Goal: Check status: Check status

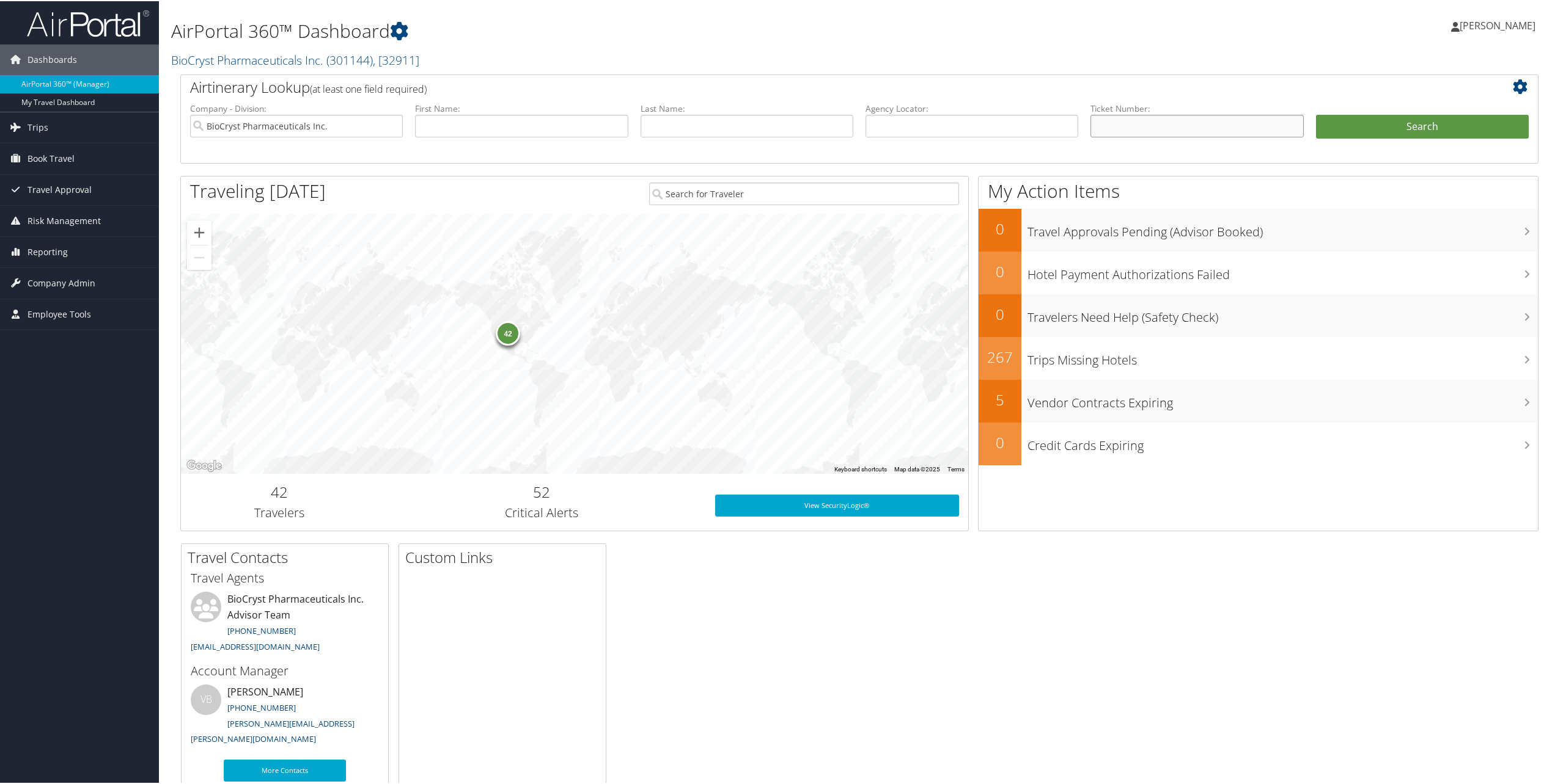
click at [1128, 122] on input "text" at bounding box center [1197, 125] width 213 height 23
paste input "0017309897530"
type input "0017309897530"
click at [1445, 123] on button "Search" at bounding box center [1423, 126] width 213 height 24
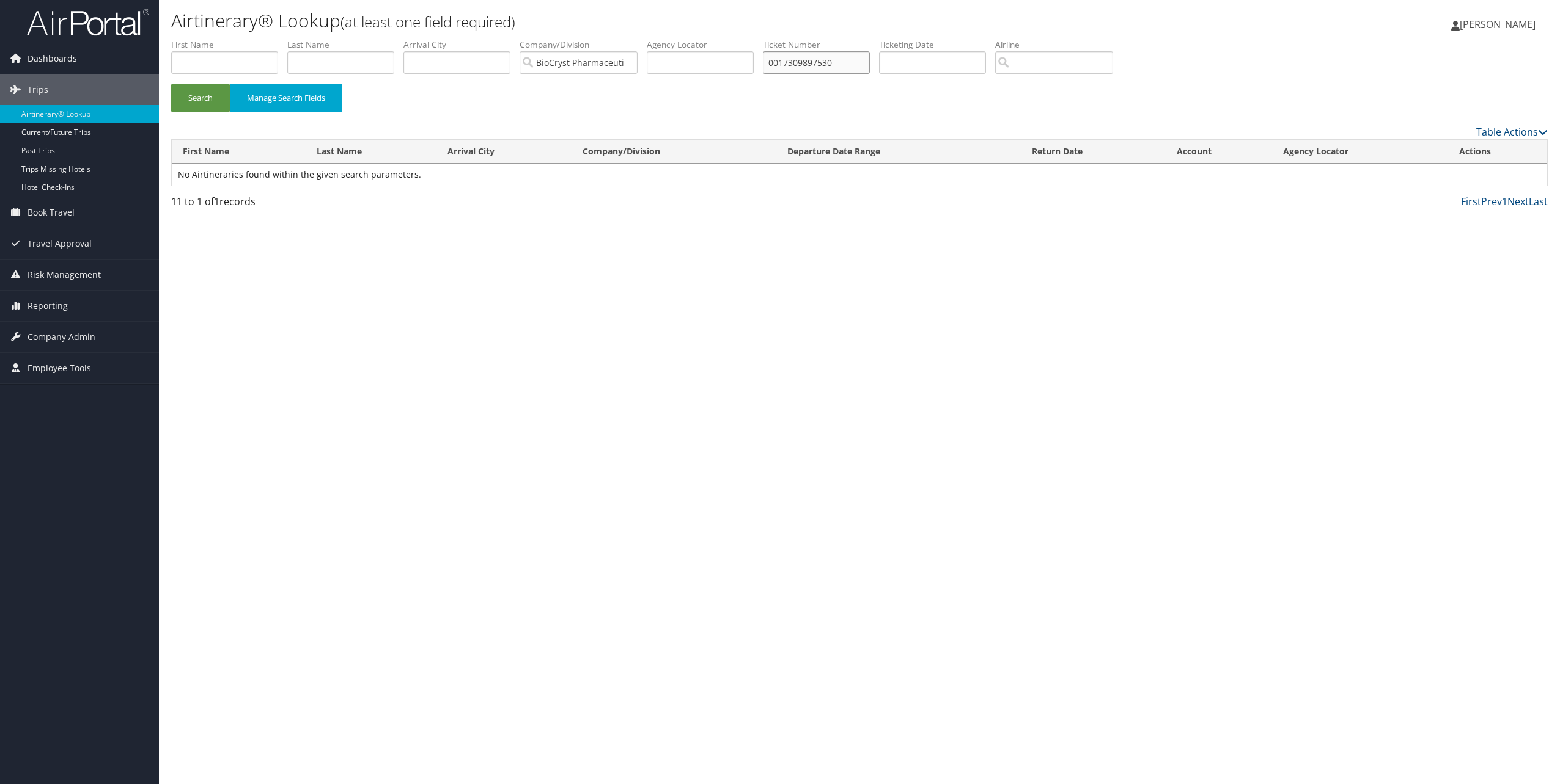
drag, startPoint x: 847, startPoint y: 63, endPoint x: 763, endPoint y: 53, distance: 84.6
click at [758, 38] on ul "First Name Last Name Departure City Arrival City Company/Division BioCryst Phar…" at bounding box center [859, 38] width 1376 height 0
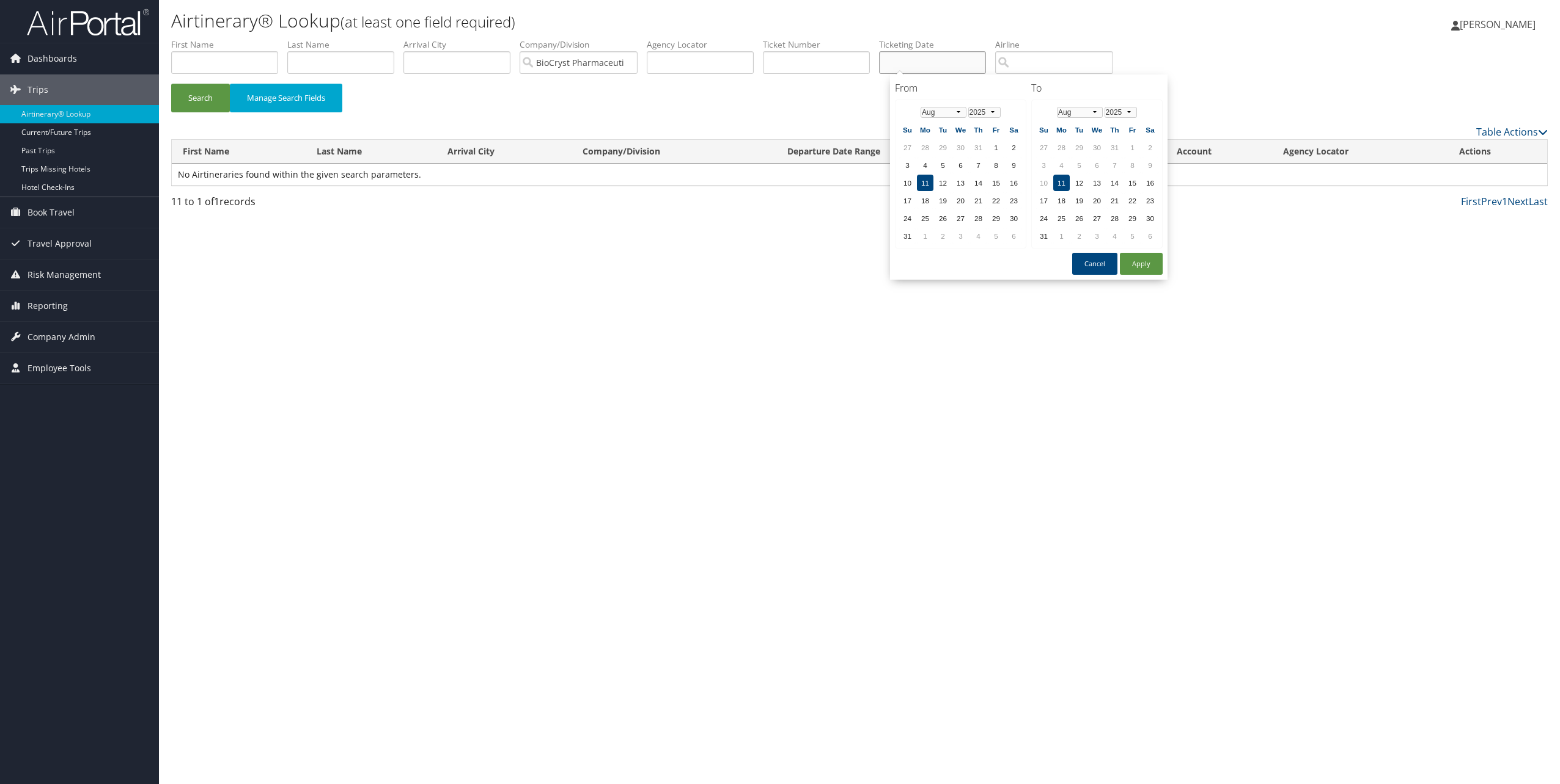
click at [959, 66] on input "text" at bounding box center [932, 62] width 107 height 23
click at [908, 163] on td "3" at bounding box center [907, 165] width 16 height 16
click at [1148, 263] on button "Apply" at bounding box center [1141, 264] width 43 height 22
type input "08/03/2025 - 08/11/2025"
click at [970, 63] on input "08/03/2025 - 08/11/2025" at bounding box center [932, 62] width 107 height 23
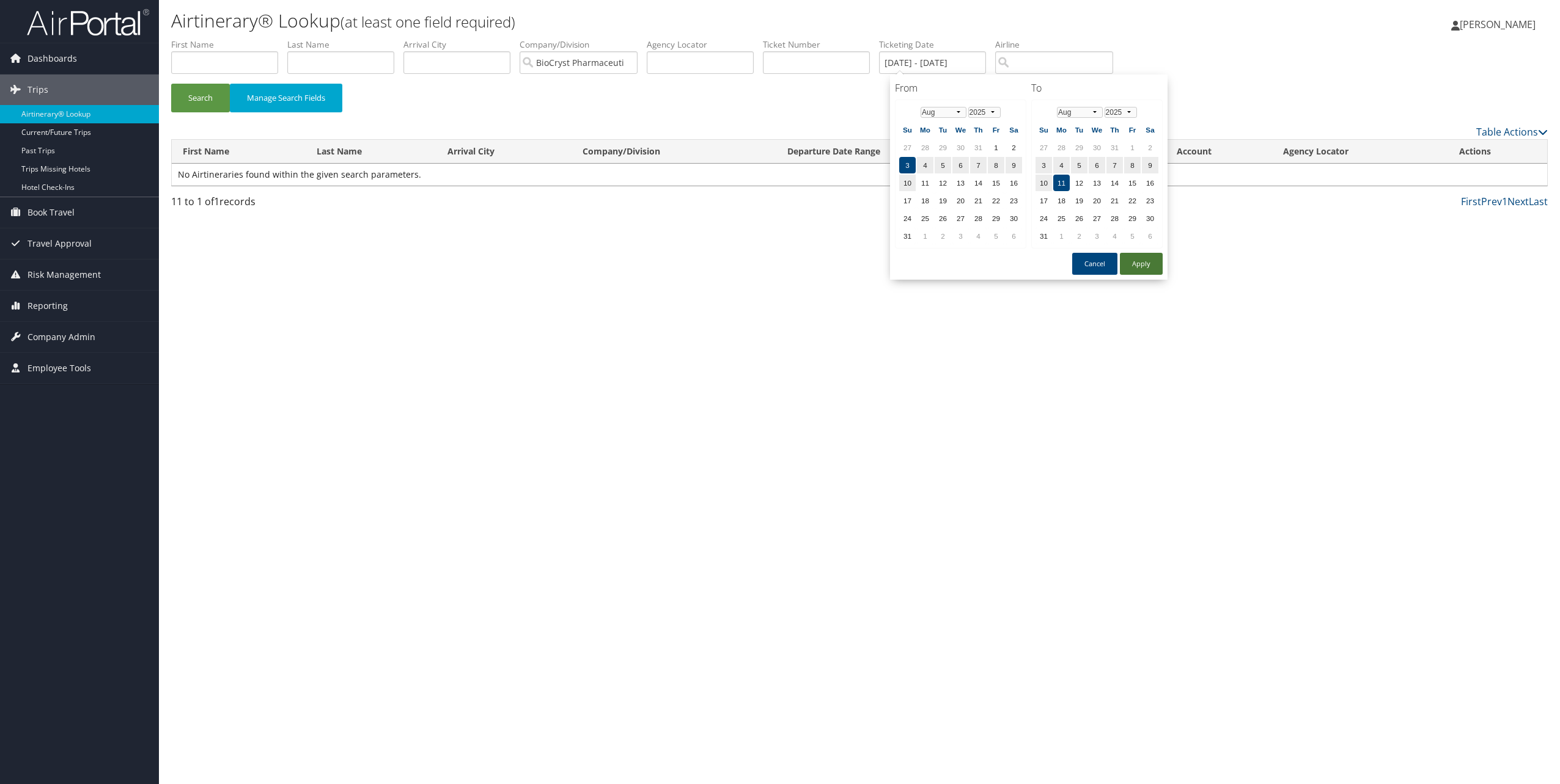
click at [1143, 261] on button "Apply" at bounding box center [1141, 264] width 43 height 22
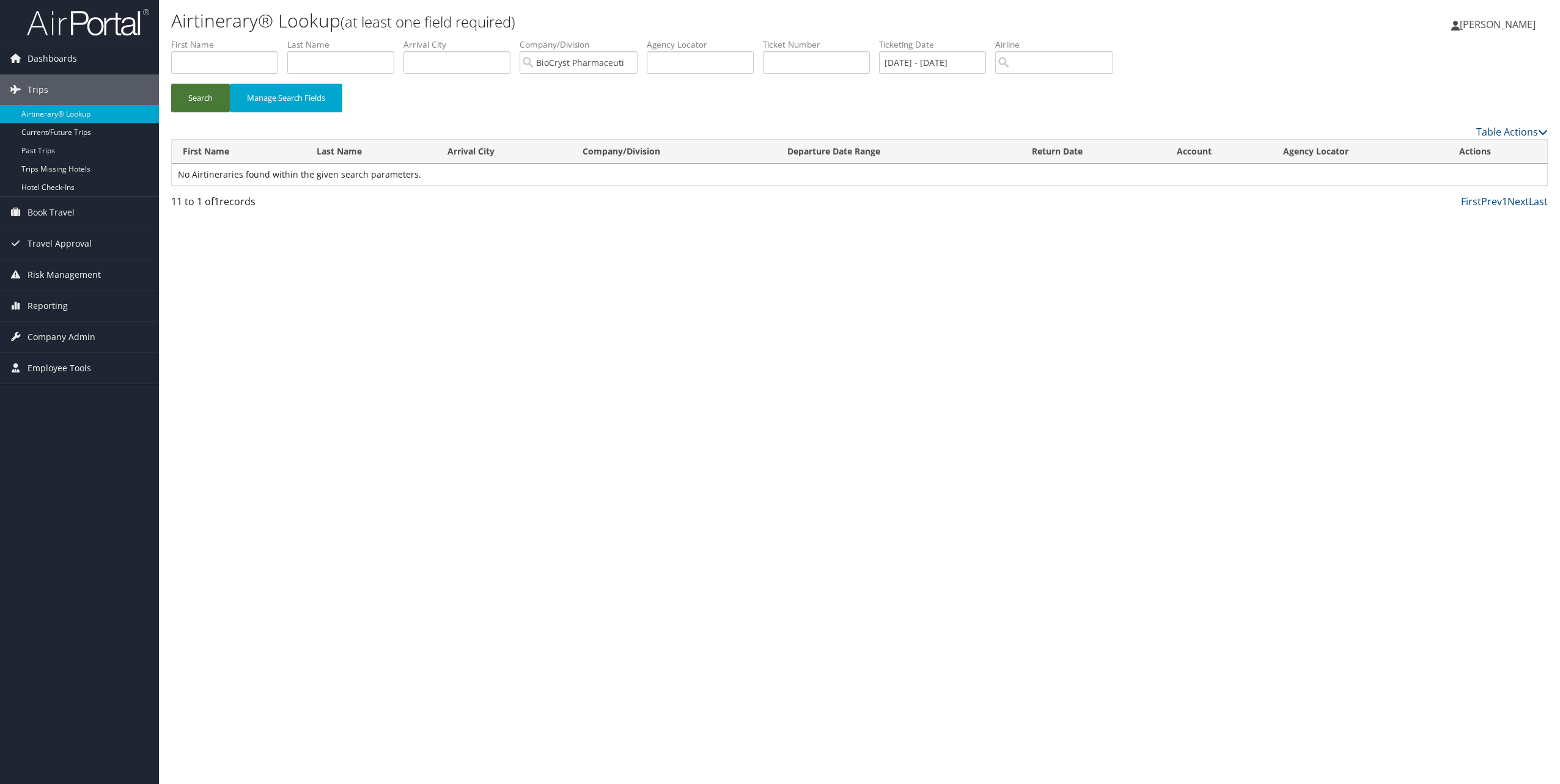
click at [201, 96] on button "Search" at bounding box center [201, 97] width 58 height 28
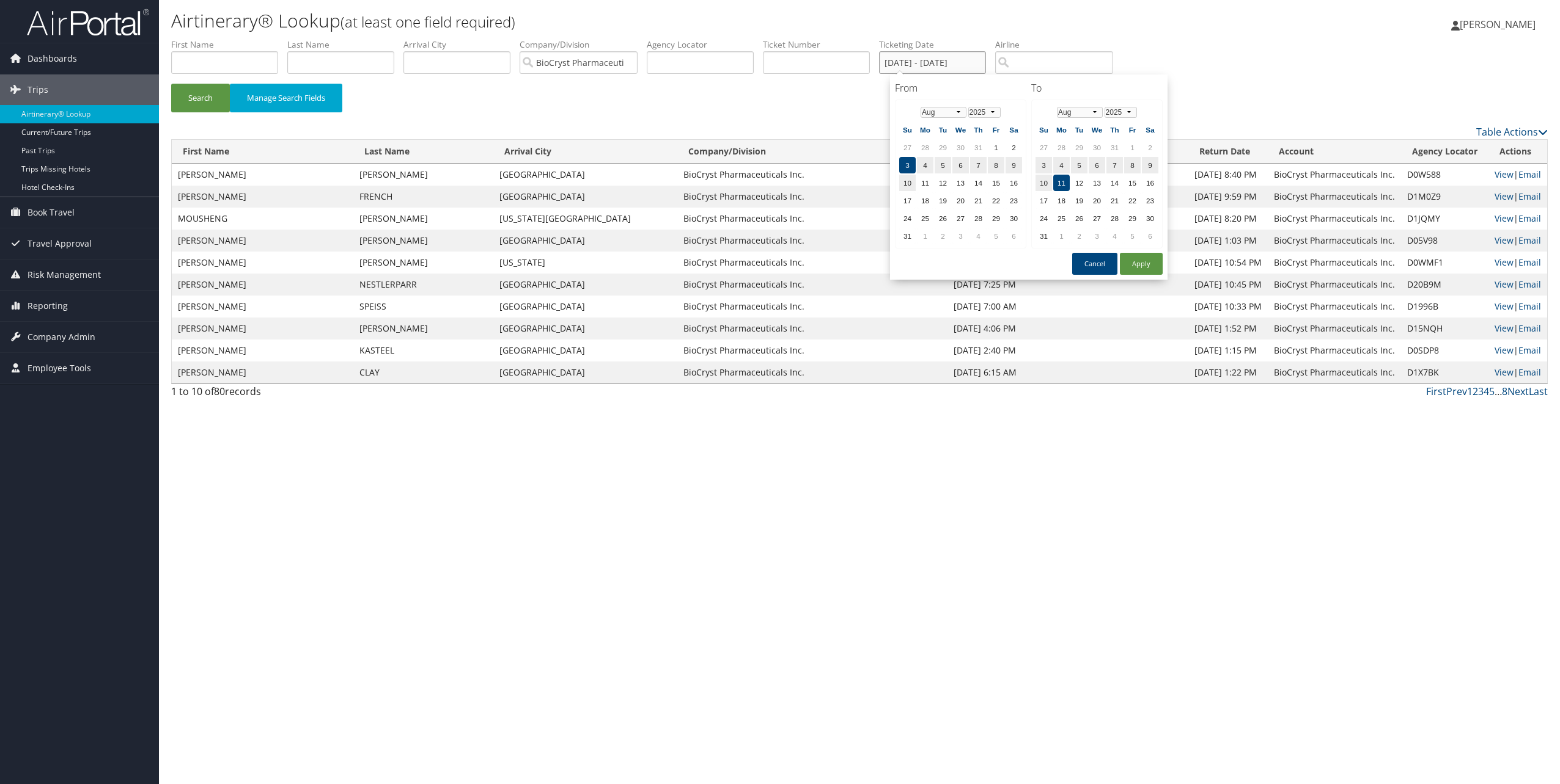
drag, startPoint x: 992, startPoint y: 61, endPoint x: 884, endPoint y: 53, distance: 108.3
click at [879, 38] on ul "First Name Last Name Departure City Arrival City Company/Division BioCryst Phar…" at bounding box center [859, 38] width 1376 height 0
drag, startPoint x: 1093, startPoint y: 268, endPoint x: 1027, endPoint y: 308, distance: 77.2
click at [1093, 268] on button "Cancel" at bounding box center [1095, 264] width 45 height 22
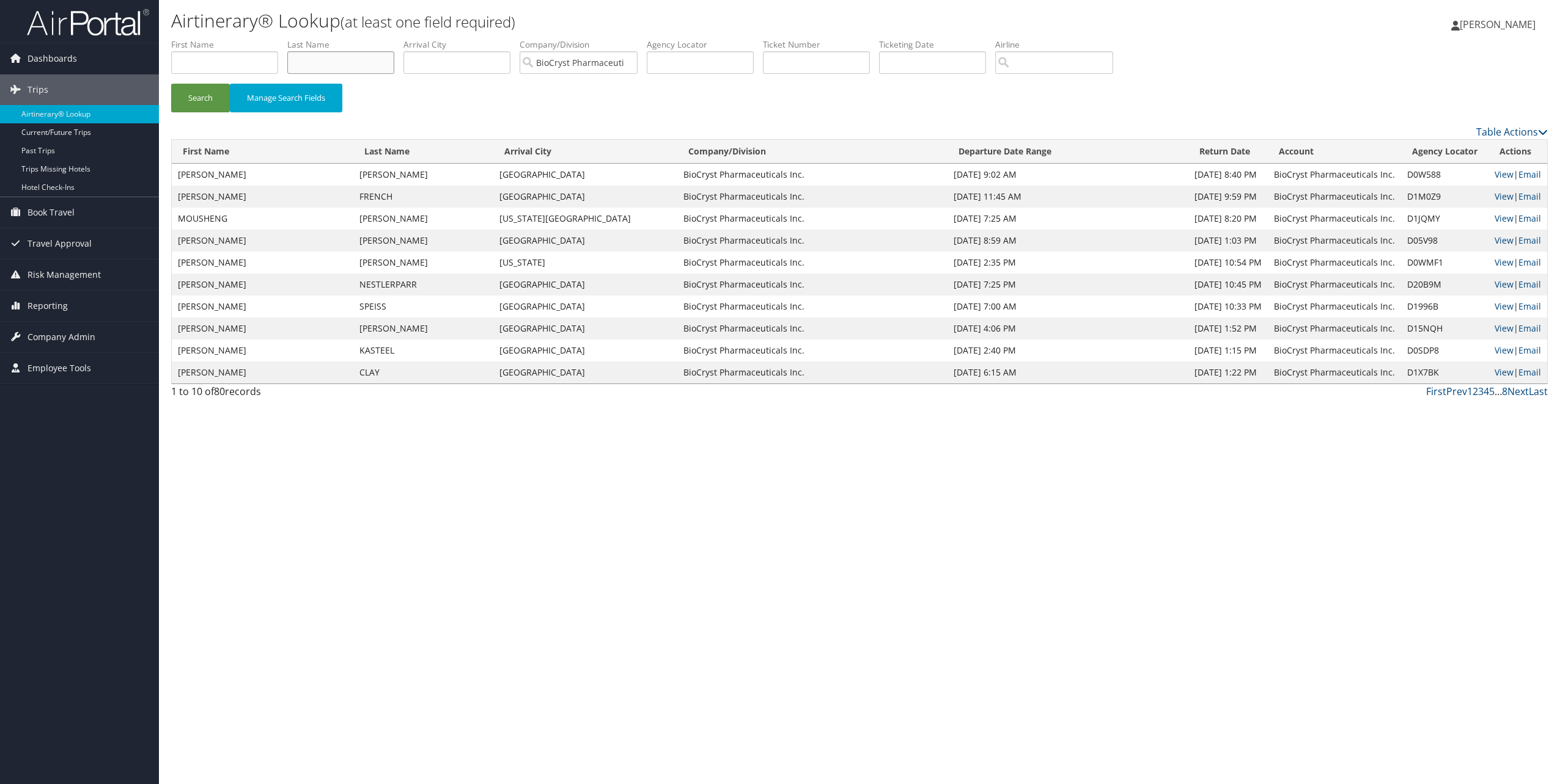
click at [315, 57] on input "text" at bounding box center [341, 62] width 107 height 23
type input "Fong"
type input "Donald"
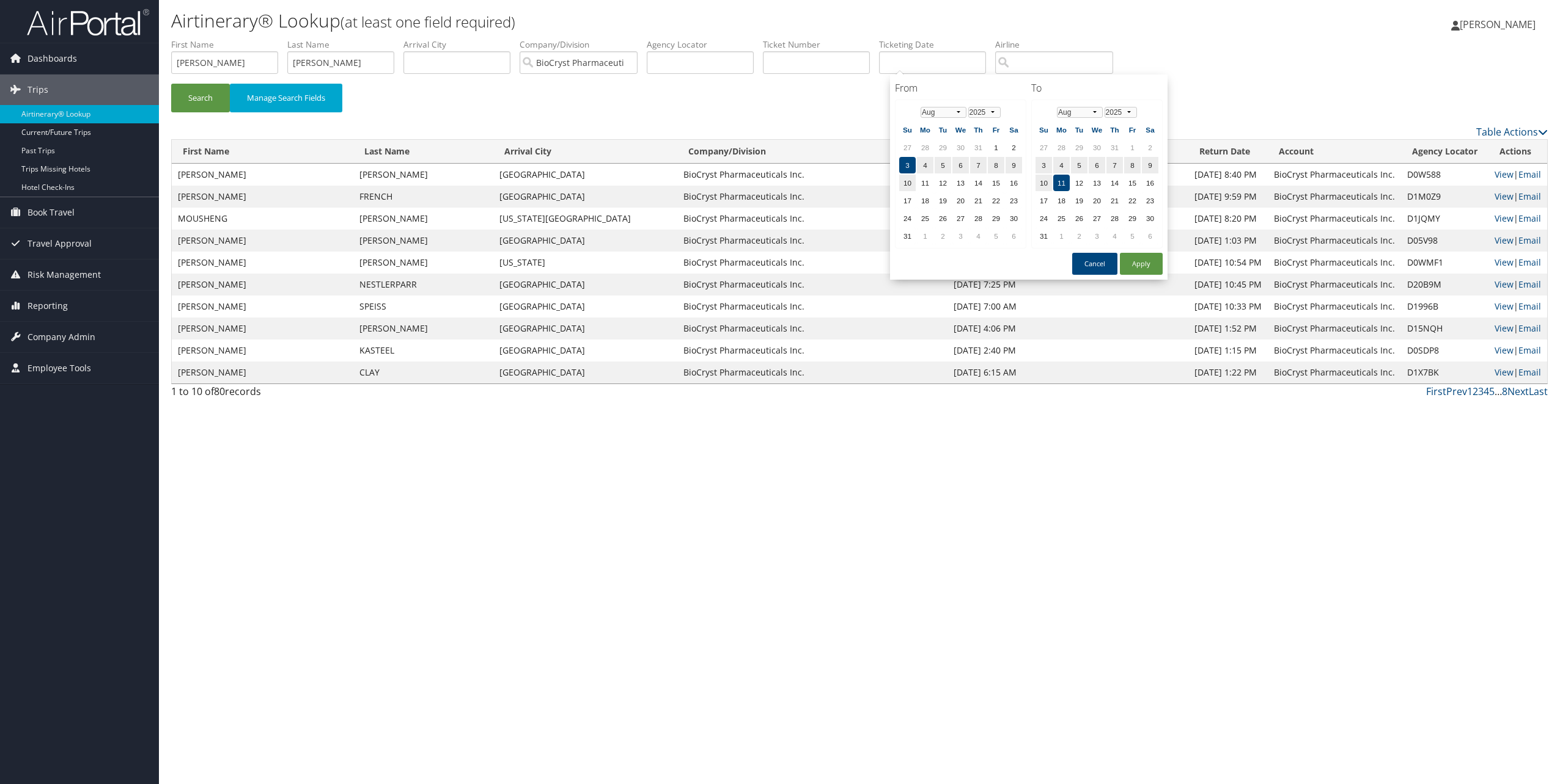
click at [1255, 75] on div "Search Manage Search Fields" at bounding box center [859, 80] width 1395 height 85
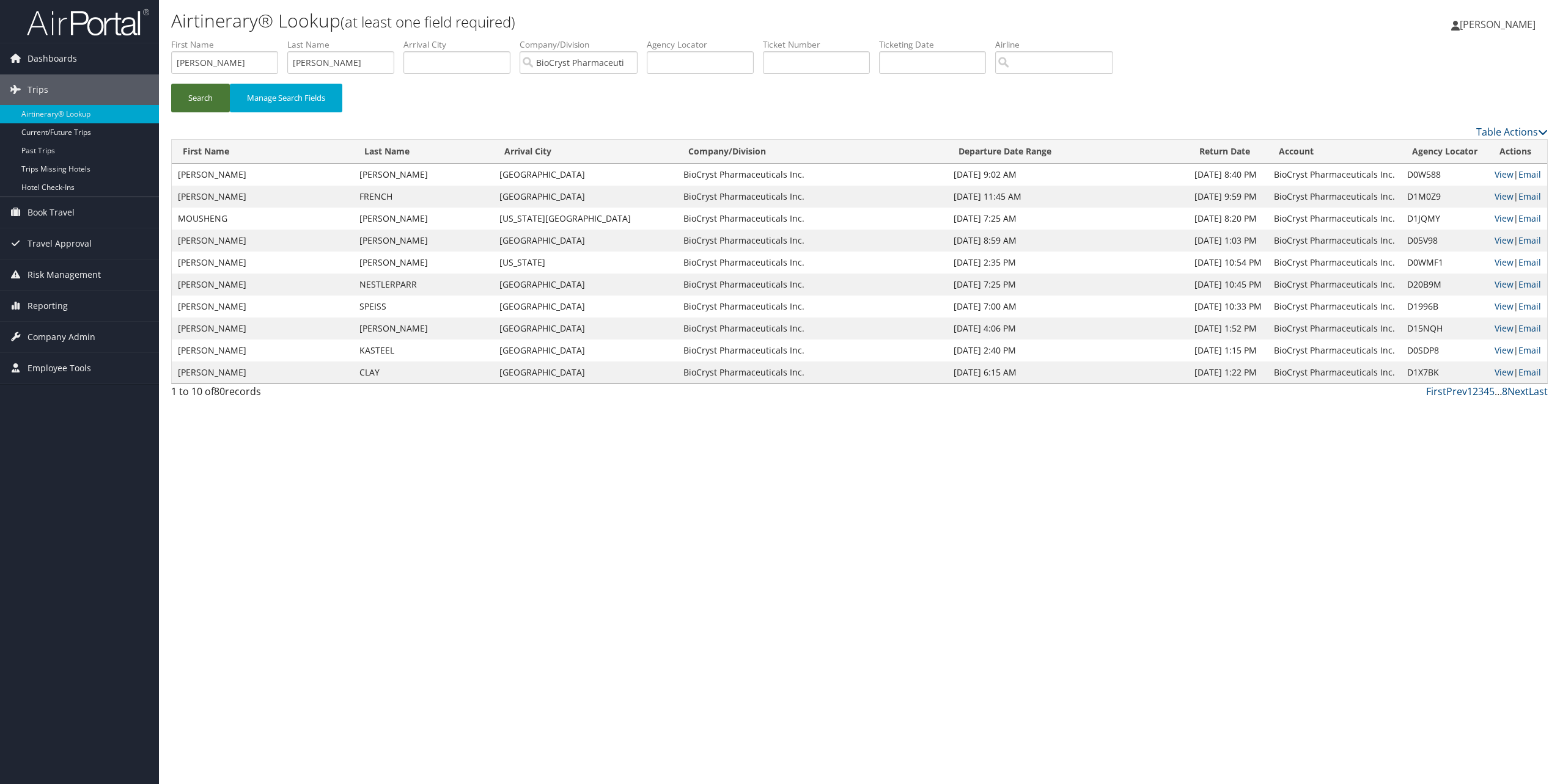
click at [189, 98] on button "Search" at bounding box center [201, 97] width 58 height 28
click at [1512, 390] on link "Next" at bounding box center [1518, 391] width 21 height 14
click at [1499, 172] on link "View" at bounding box center [1503, 174] width 19 height 11
click at [810, 61] on input "text" at bounding box center [816, 62] width 107 height 23
paste input "0017309956877"
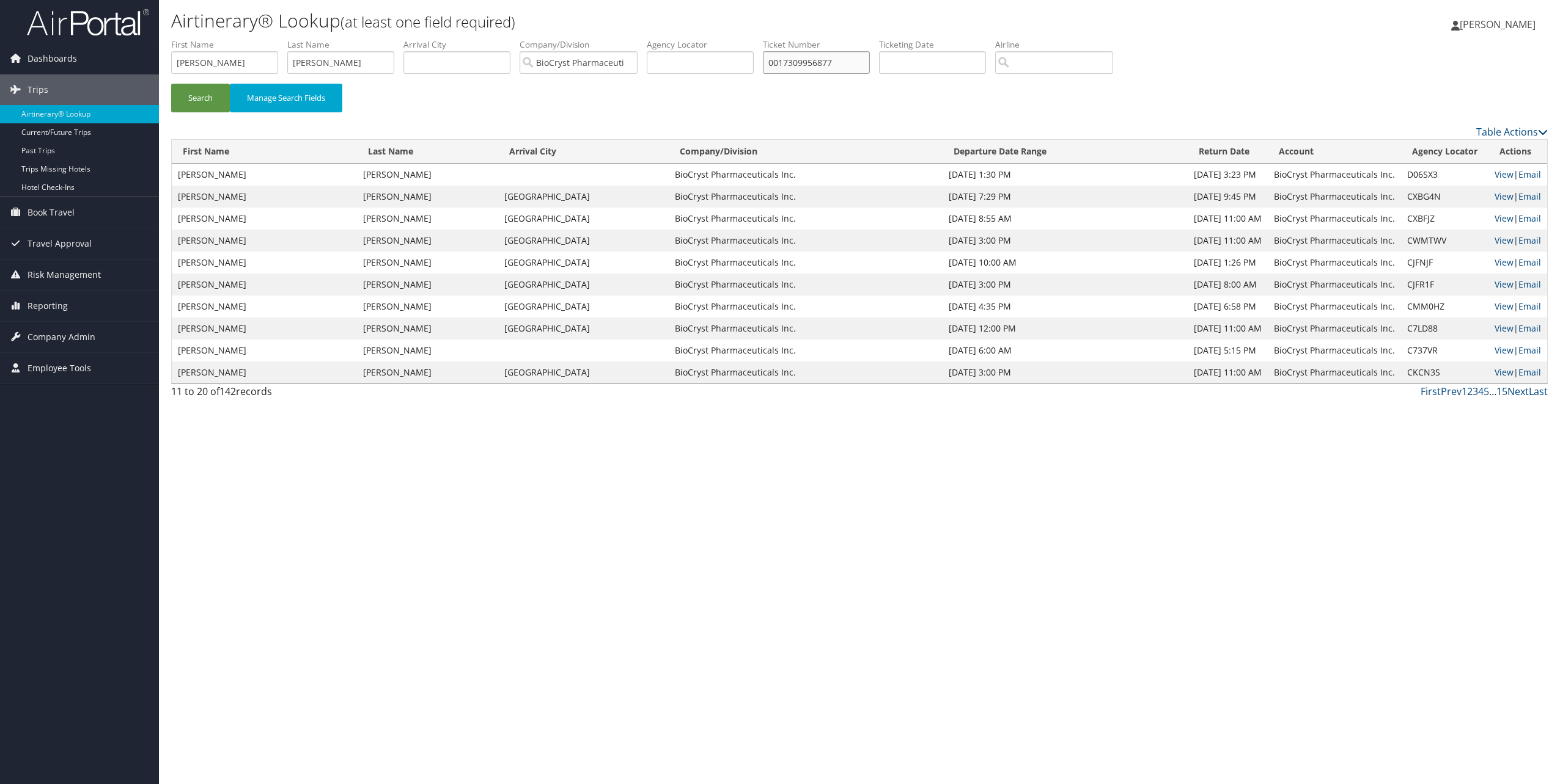
type input "0017309956877"
click at [171, 84] on button "Search" at bounding box center [201, 97] width 58 height 28
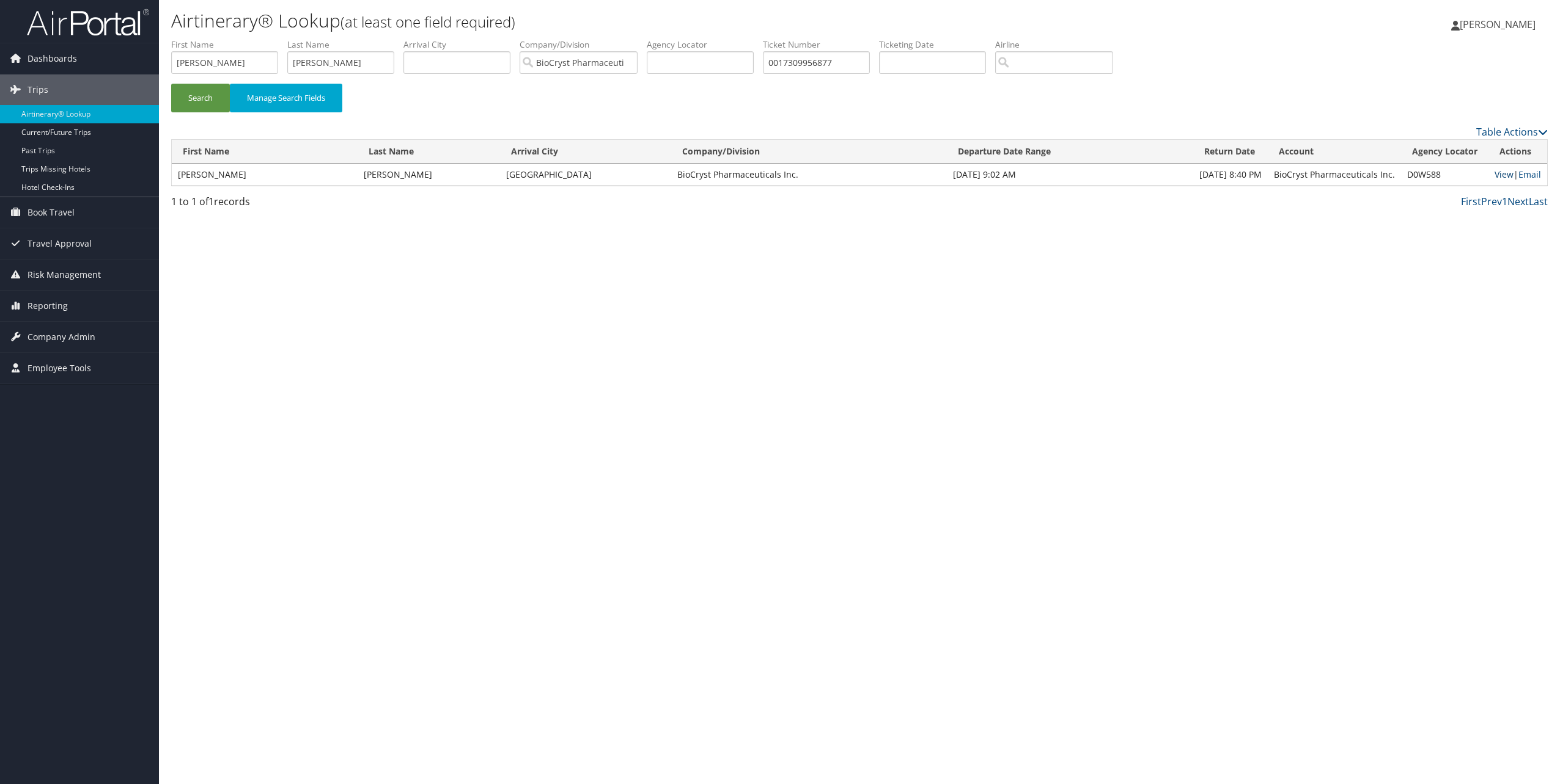
click at [1495, 172] on link "View" at bounding box center [1503, 174] width 19 height 11
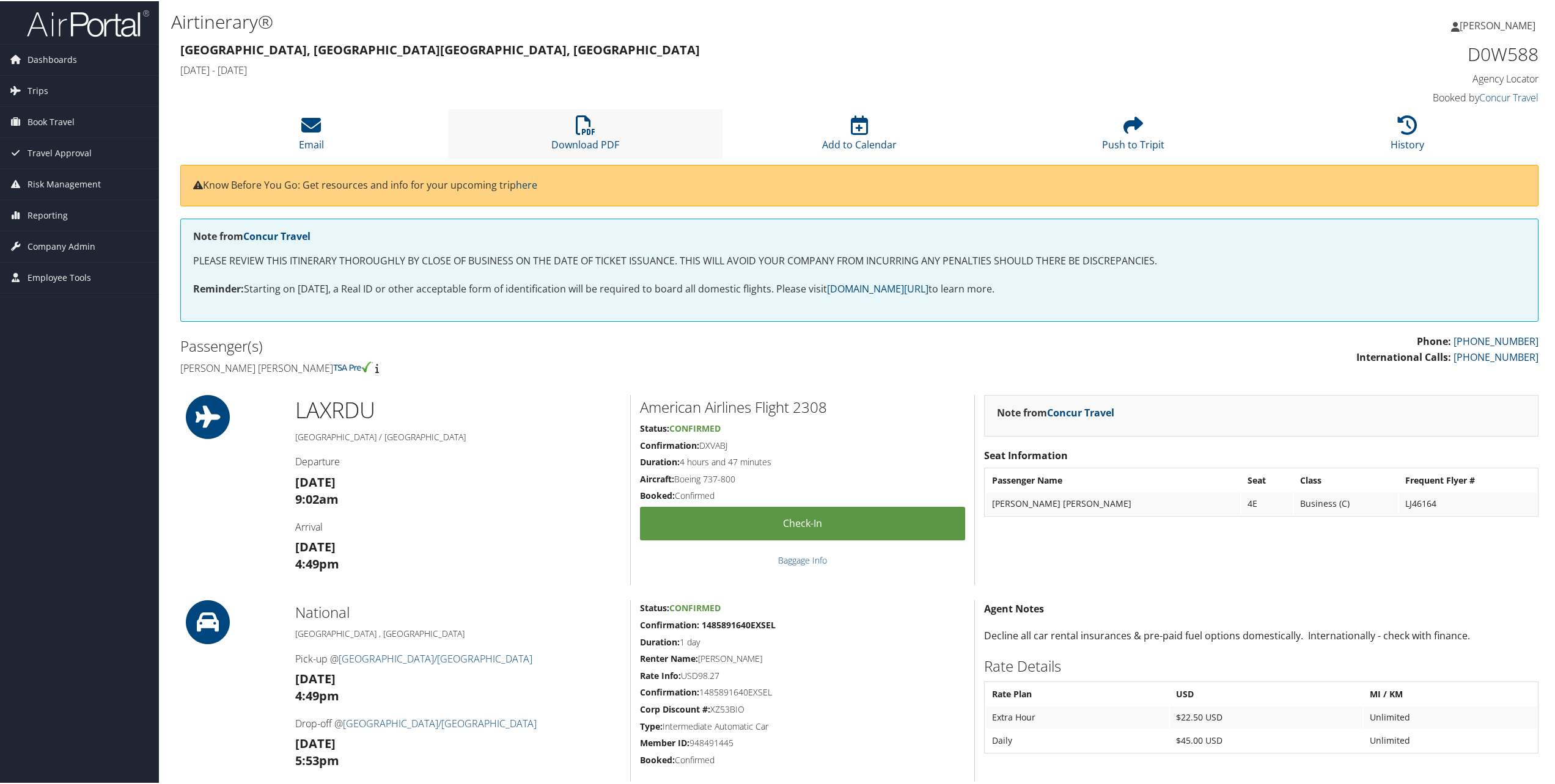
click at [595, 132] on li "Download PDF" at bounding box center [585, 132] width 274 height 50
